Goal: Find specific page/section: Find specific page/section

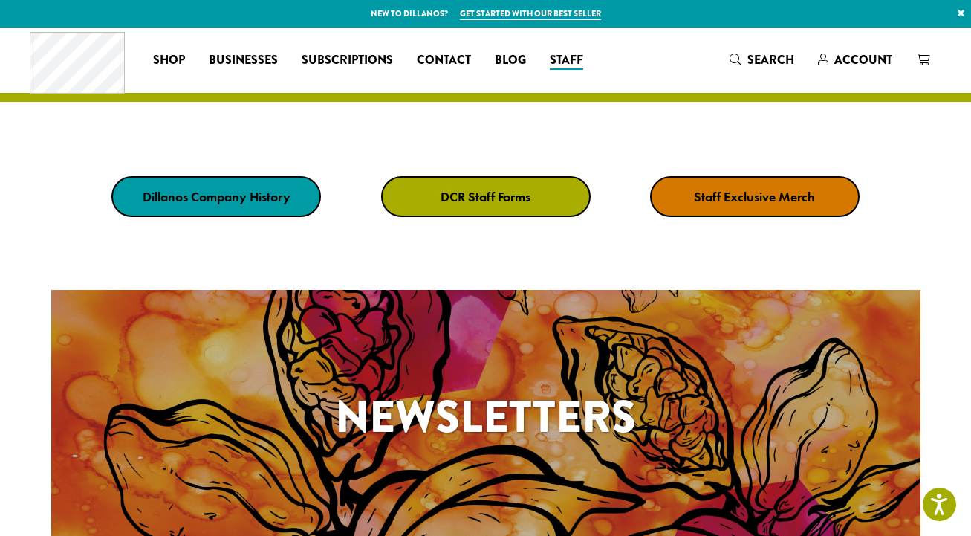
click at [493, 198] on strong "DCR Staff Forms" at bounding box center [486, 196] width 90 height 17
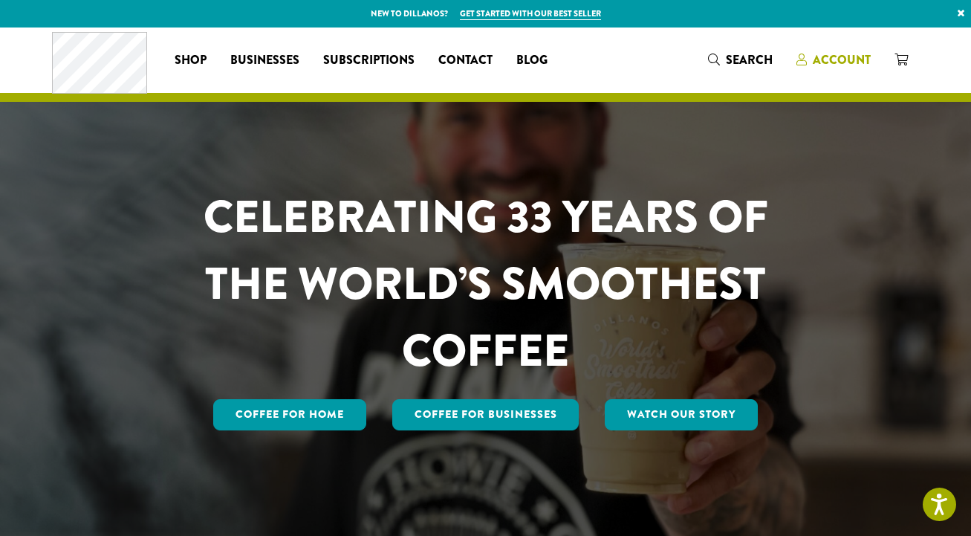
click at [857, 60] on span "Account" at bounding box center [842, 59] width 58 height 17
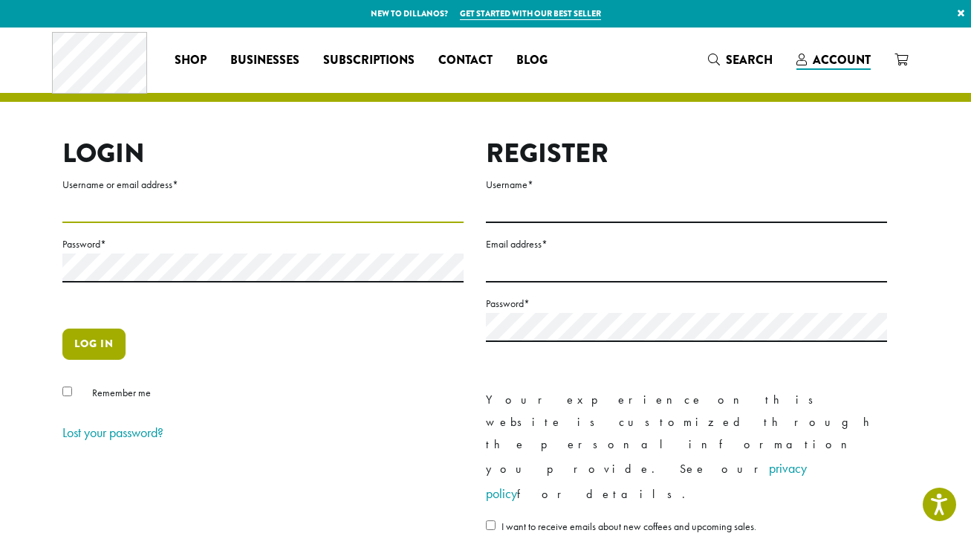
type input "**********"
click at [78, 351] on button "Log in" at bounding box center [93, 343] width 63 height 31
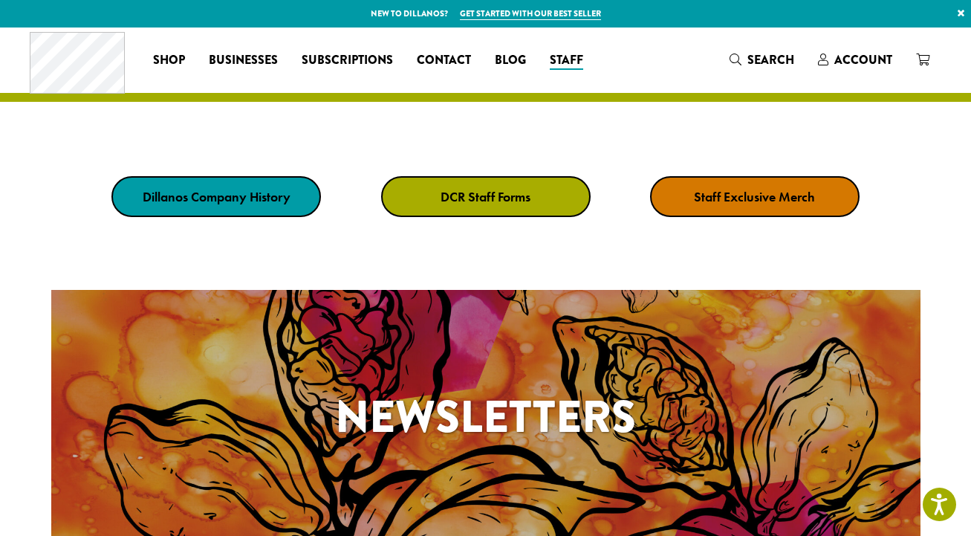
click at [493, 195] on strong "DCR Staff Forms" at bounding box center [486, 196] width 90 height 17
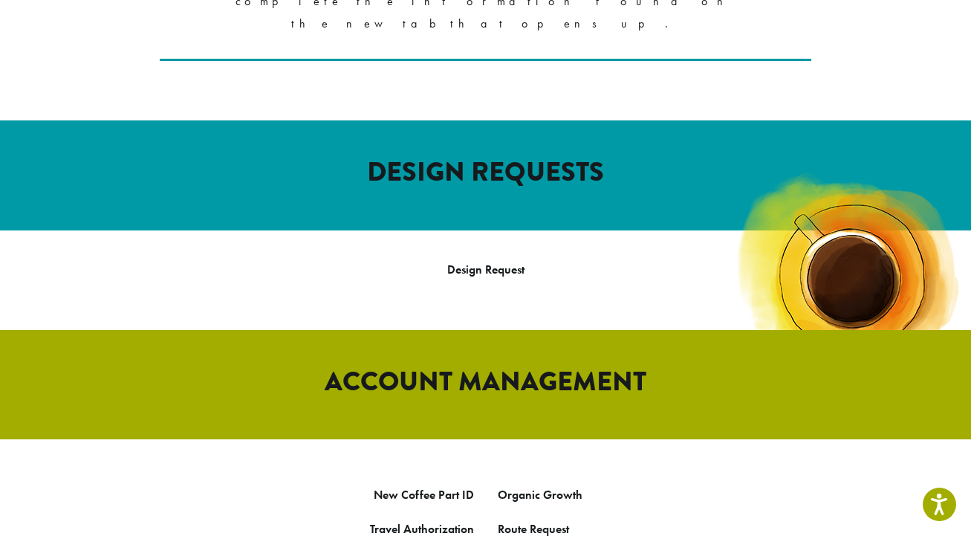
scroll to position [493, 0]
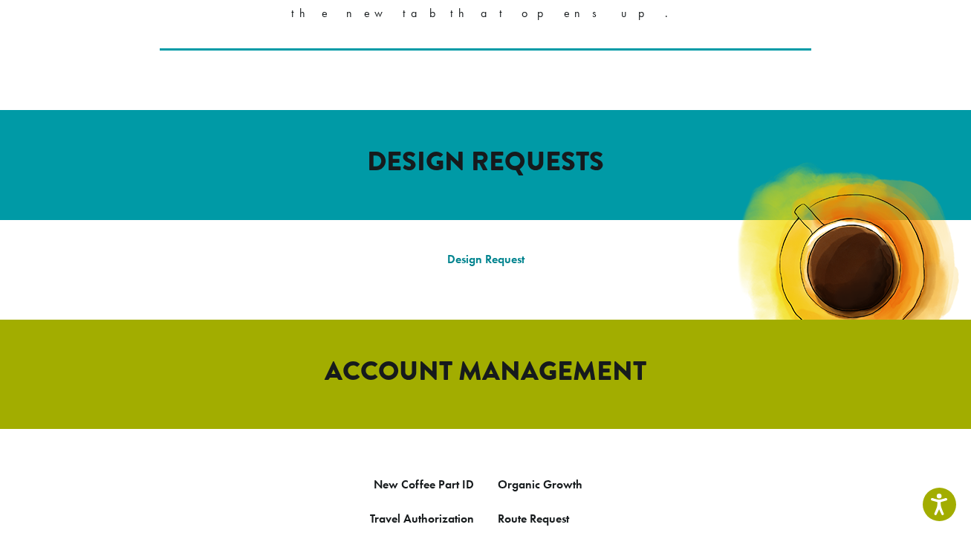
click at [464, 251] on link "Design Request" at bounding box center [485, 259] width 77 height 16
